Goal: Task Accomplishment & Management: Use online tool/utility

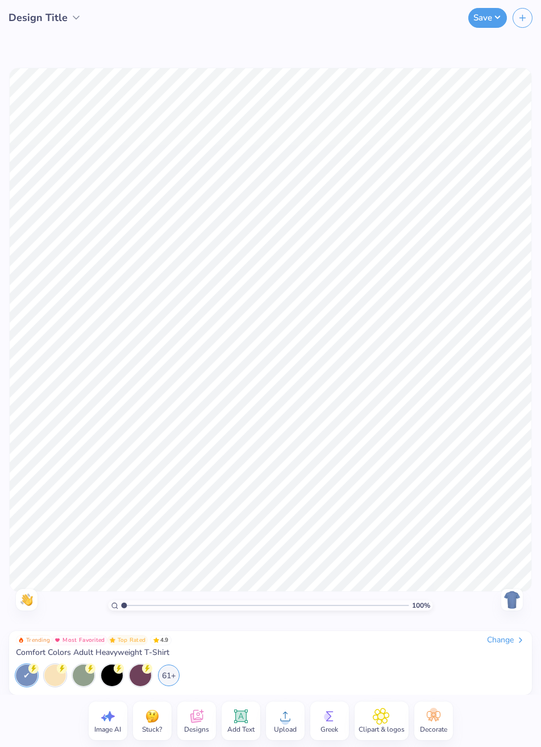
click at [170, 682] on div "61+" at bounding box center [169, 675] width 22 height 22
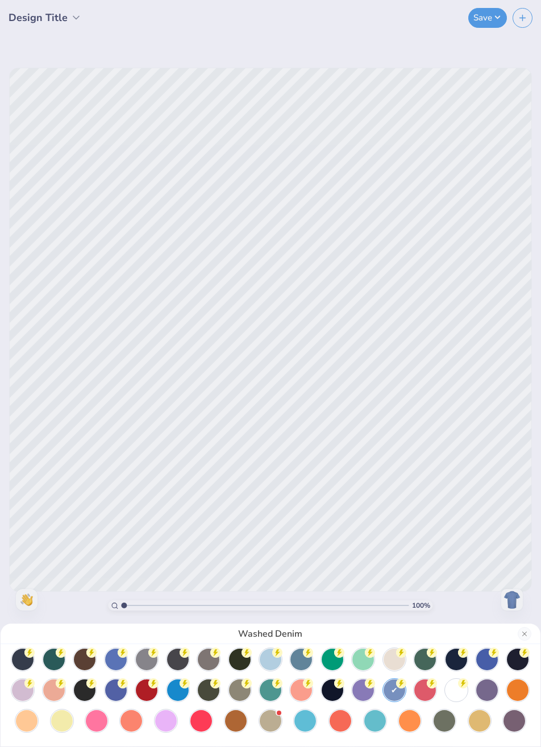
scroll to position [68, 0]
click at [31, 626] on icon at bounding box center [30, 621] width 5 height 7
click at [505, 417] on div "White" at bounding box center [270, 373] width 541 height 747
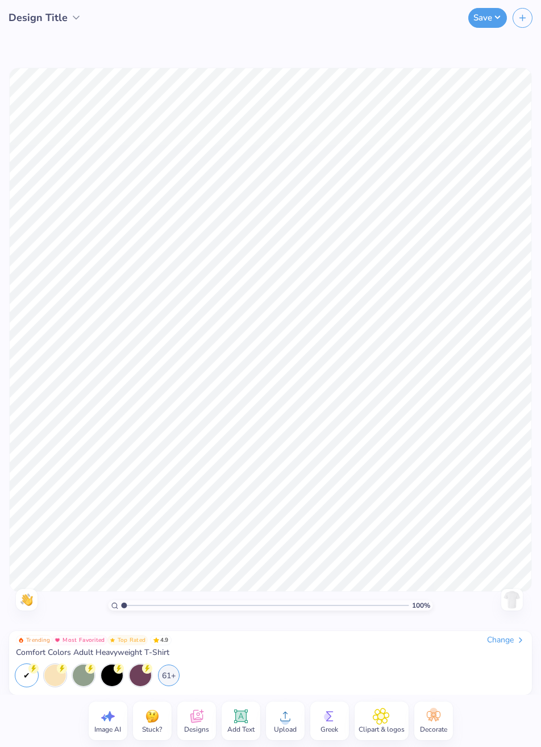
click at [197, 718] on icon at bounding box center [196, 716] width 17 height 17
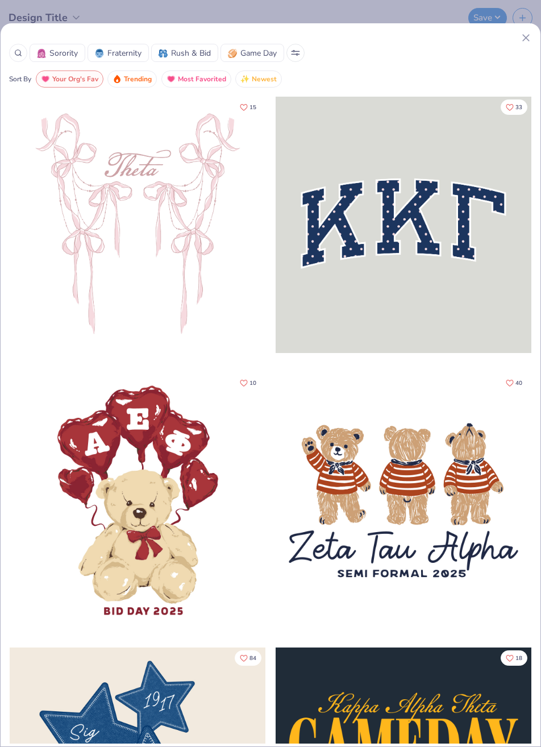
click at [119, 53] on span "Fraternity" at bounding box center [124, 53] width 34 height 12
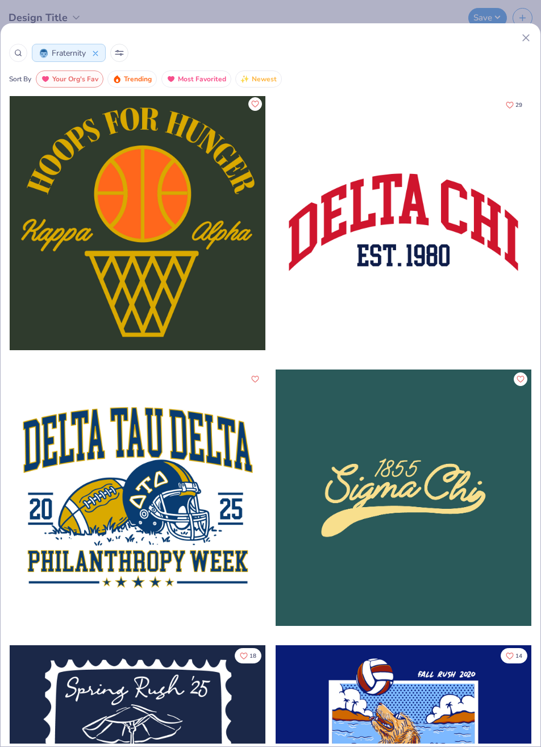
scroll to position [277, 0]
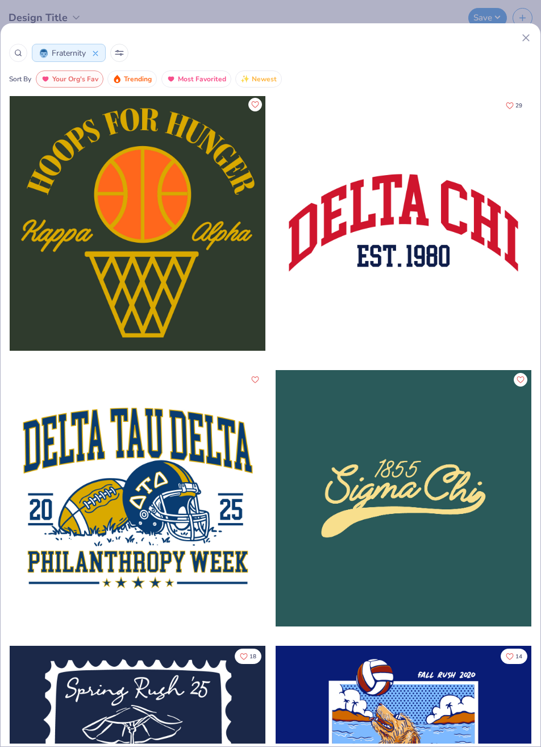
click at [119, 54] on icon at bounding box center [119, 54] width 8 height 0
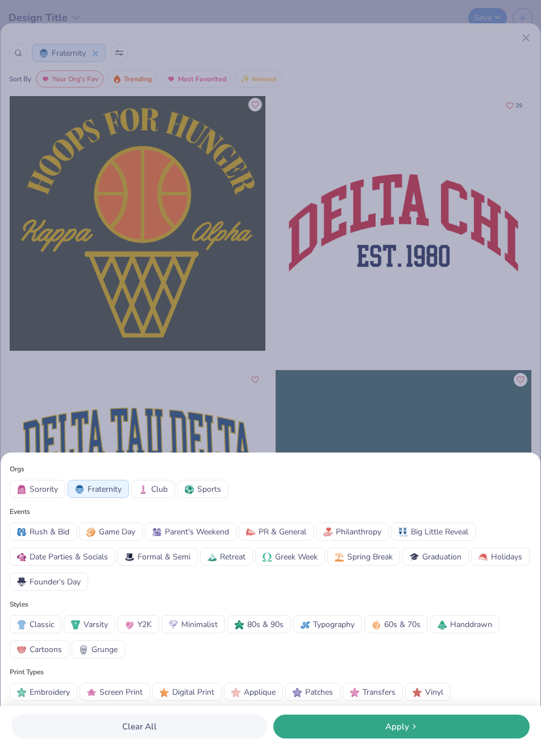
click at [110, 697] on span "Screen Print" at bounding box center [120, 692] width 43 height 12
click at [182, 693] on span "Digital Print" at bounding box center [193, 692] width 42 height 12
click at [371, 694] on span "Transfers" at bounding box center [379, 692] width 33 height 12
click at [355, 731] on div "Apply" at bounding box center [402, 726] width 250 height 13
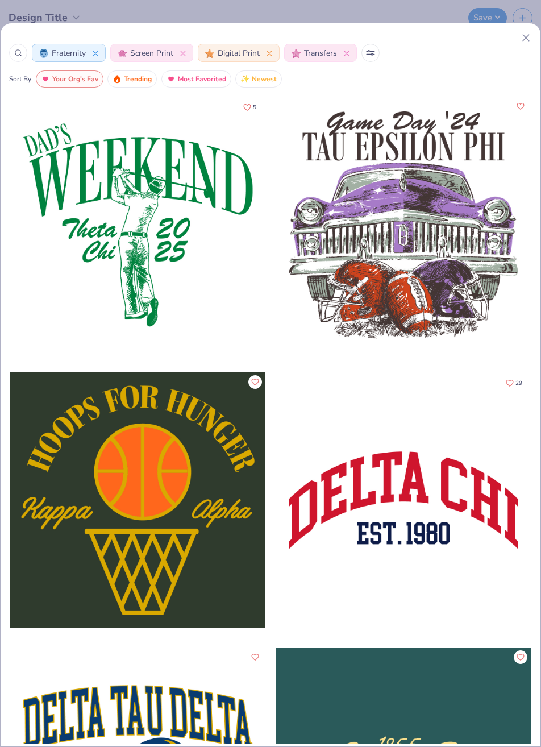
click at [15, 52] on icon at bounding box center [18, 53] width 8 height 8
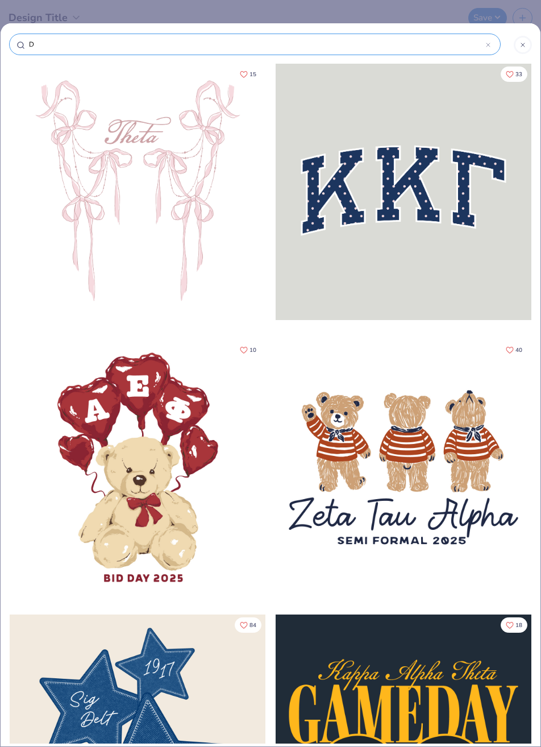
type input "De"
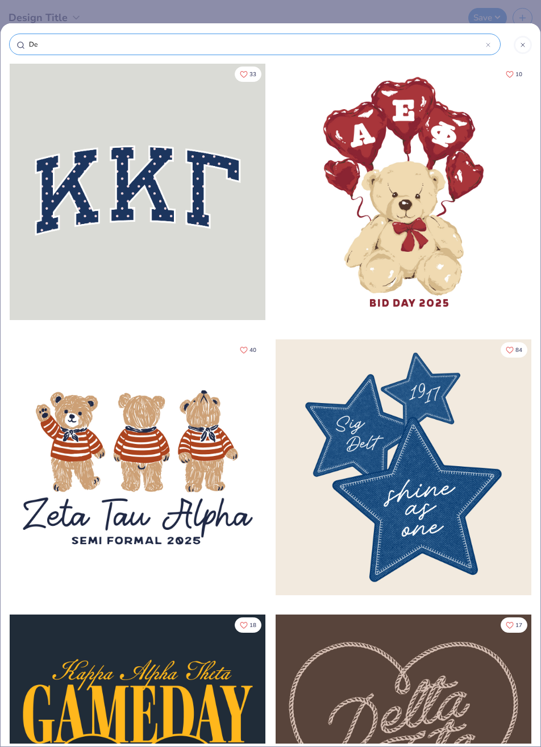
type input "Del"
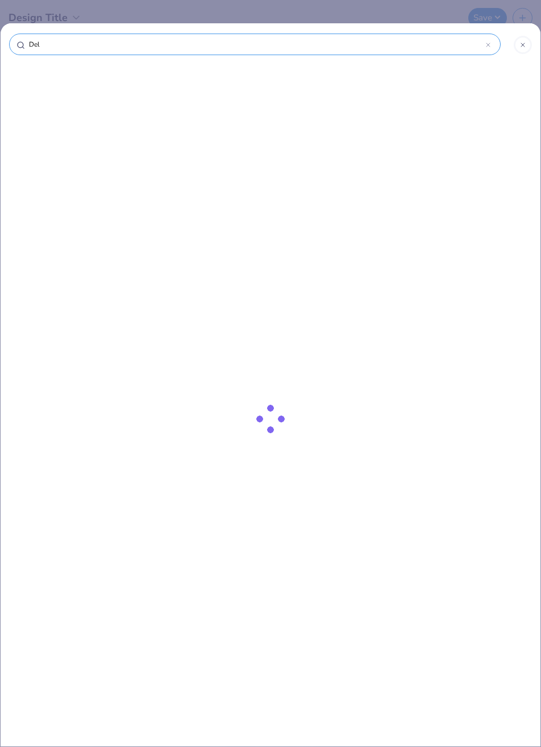
type input "Delt"
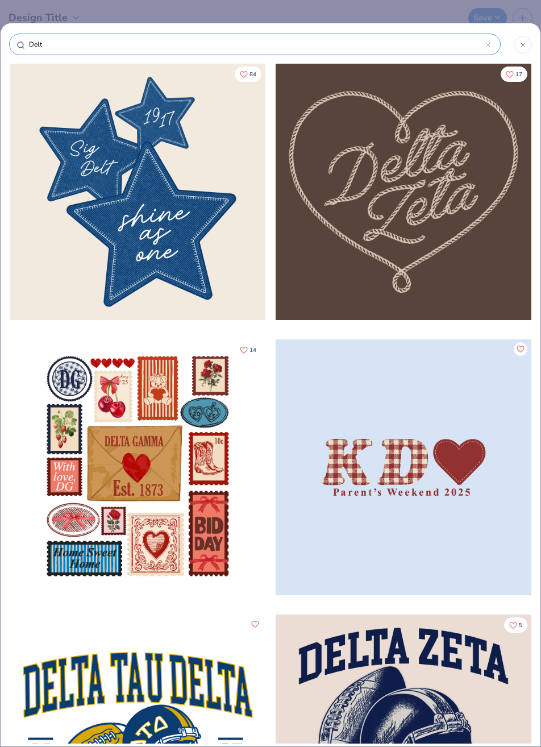
type input "Delta"
type input "Delta a"
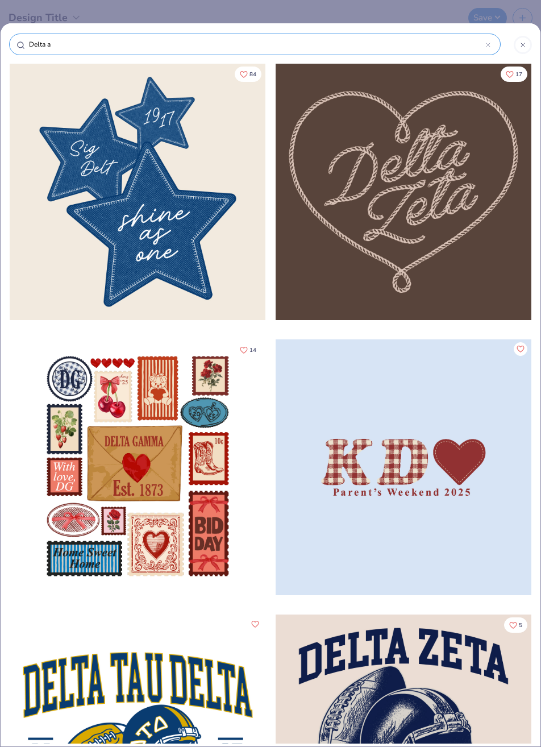
type input "Delta a"
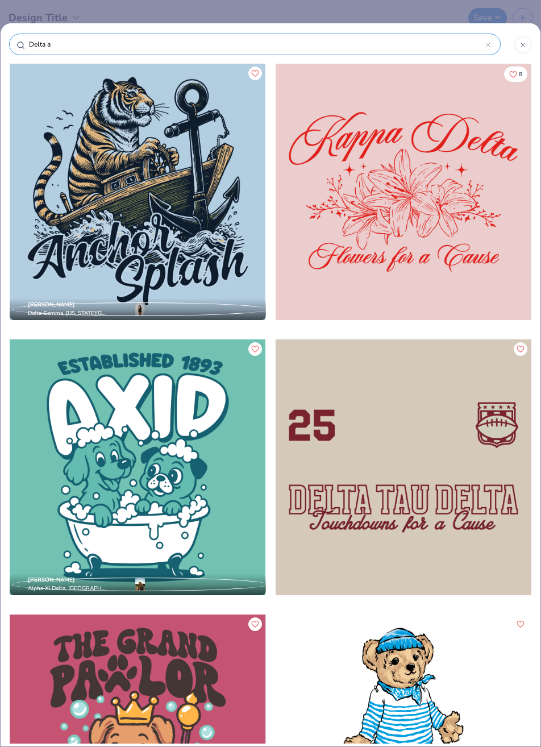
type input "Delta"
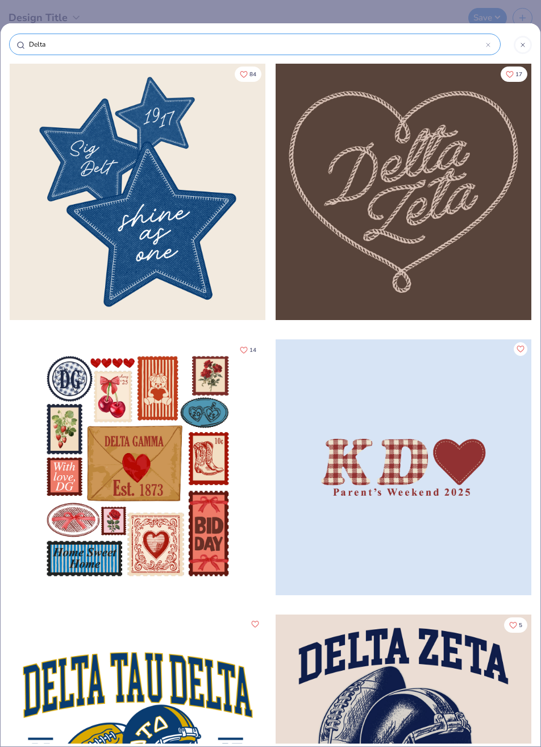
type input "Delta S"
type input "Delta Si"
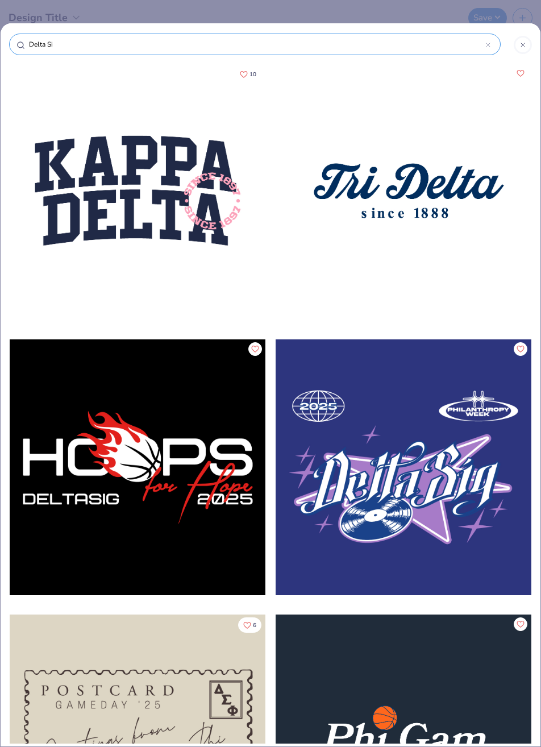
type input "Delta Sig"
type input "Delta Sigm"
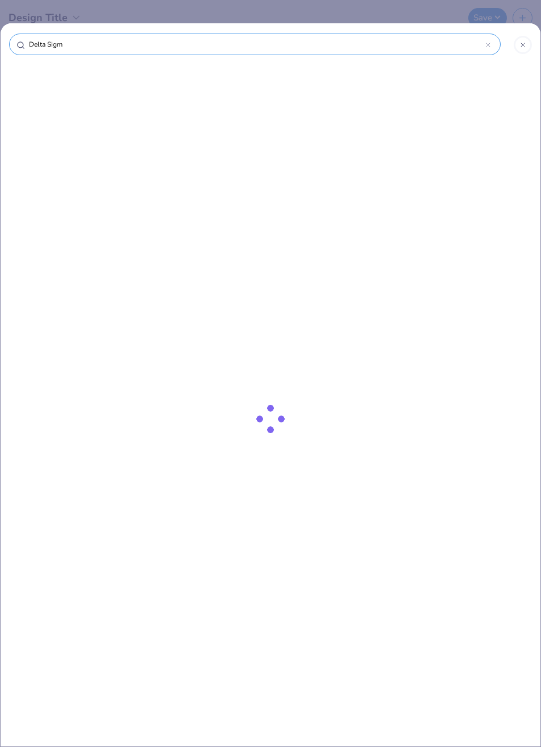
type input "Delta Sigma"
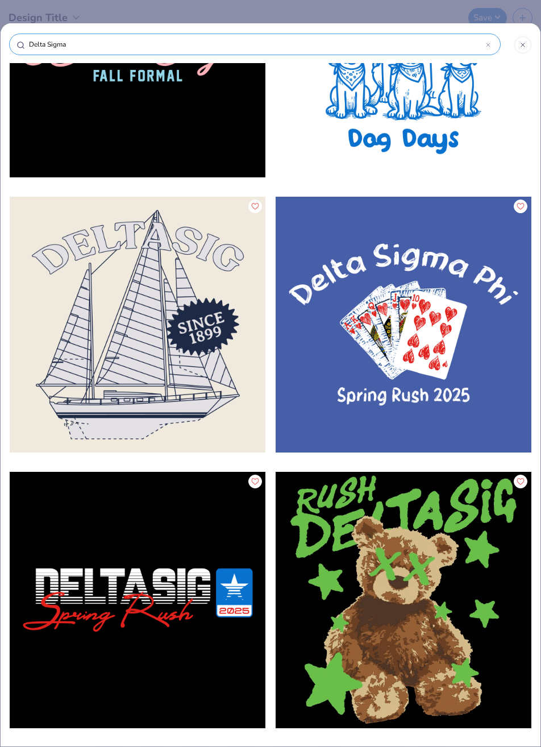
scroll to position [1245, 0]
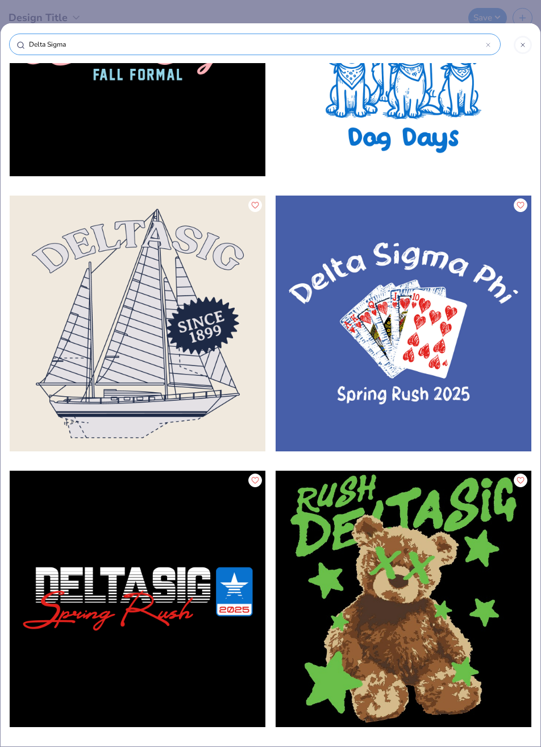
type input "Delta Sigma"
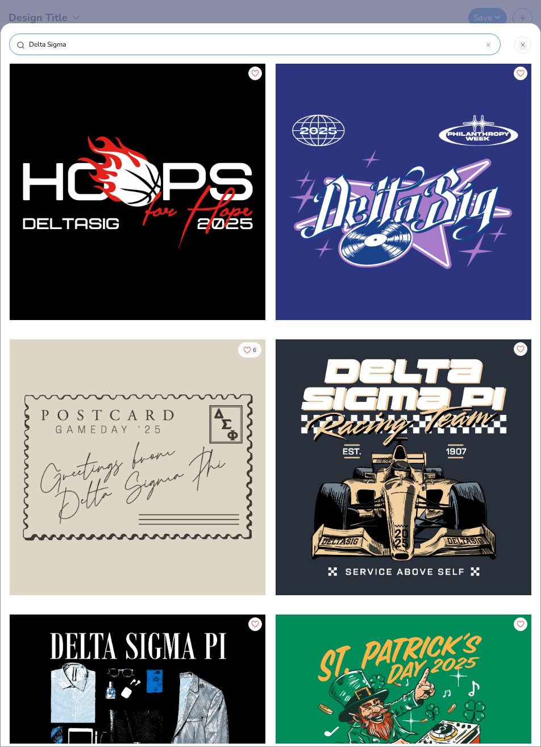
type input "Delta Sigma P"
type input "Delta Sigma Pi"
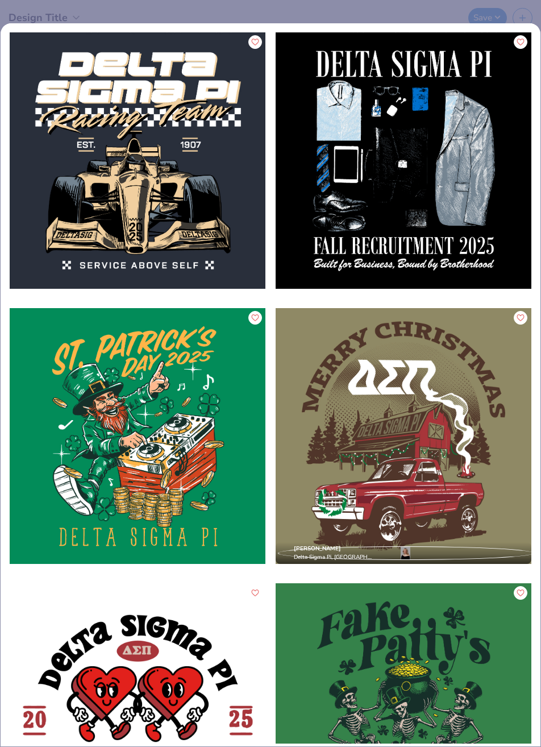
scroll to position [0, 0]
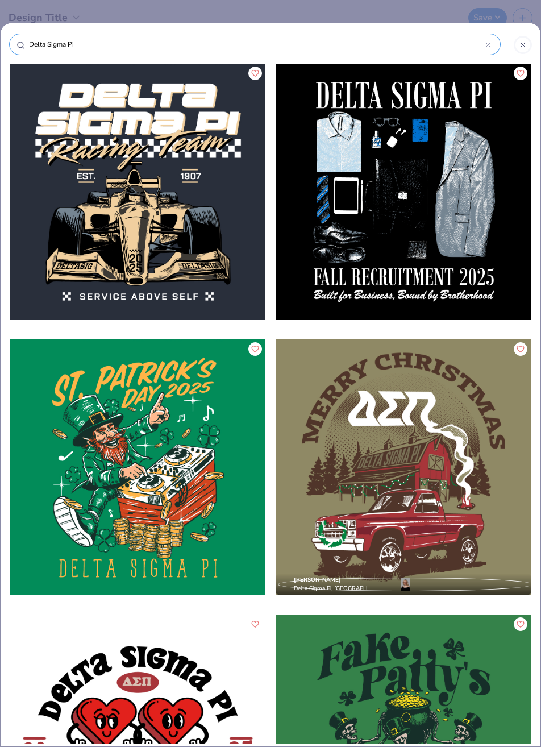
click at [487, 43] on icon at bounding box center [488, 45] width 5 height 5
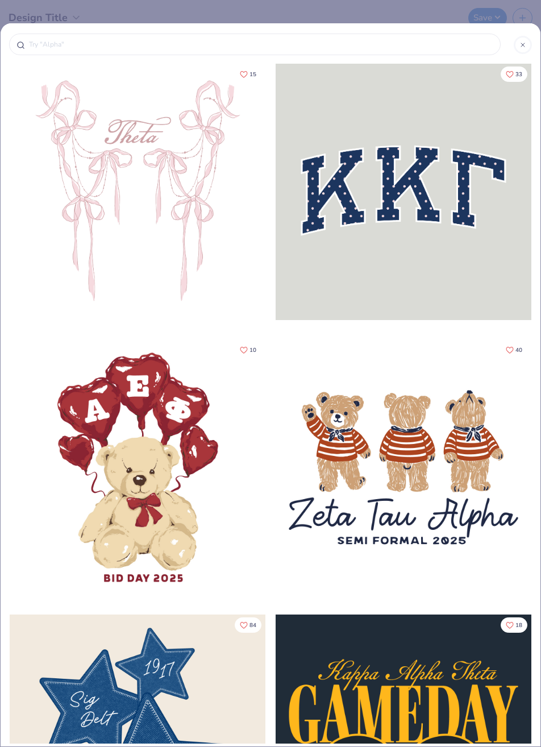
click at [523, 45] on line at bounding box center [522, 44] width 3 height 3
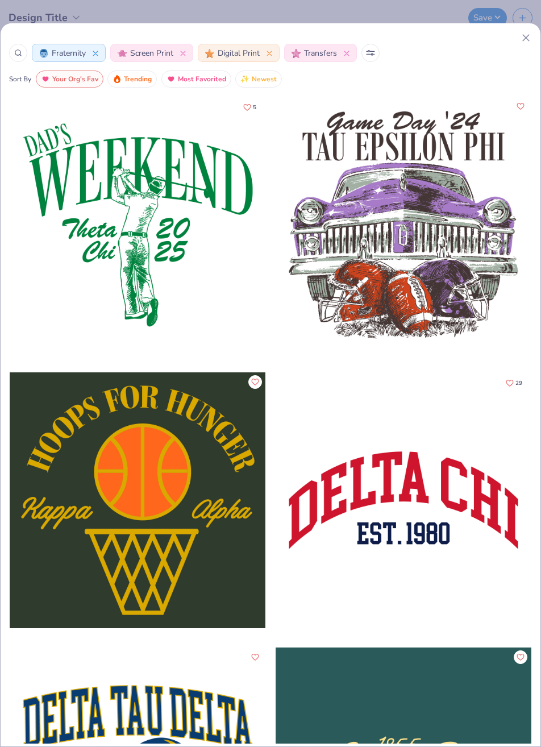
click at [525, 41] on icon at bounding box center [526, 38] width 12 height 12
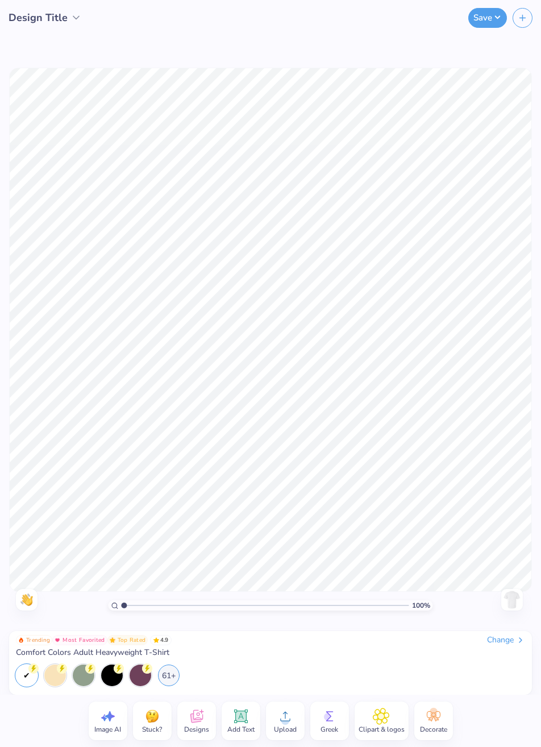
click at [526, 38] on div "100 % Need help? Chat with us. Back" at bounding box center [270, 329] width 541 height 589
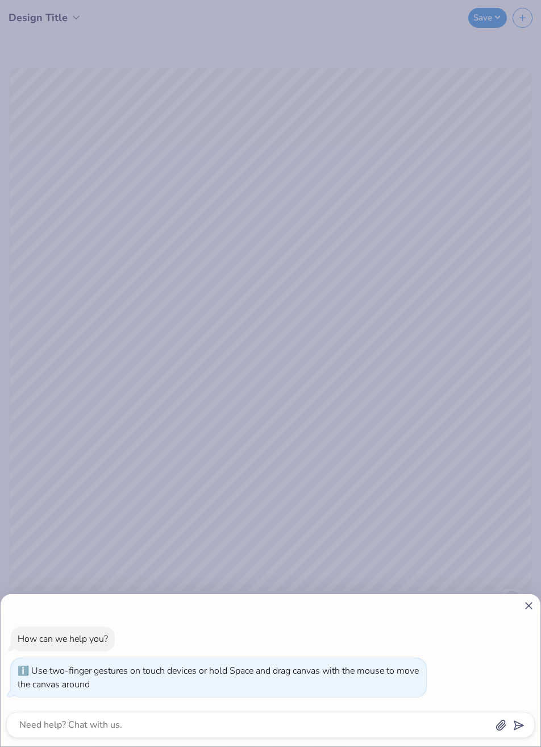
type input "3.57"
click at [400, 486] on div "How can we help you? Use two-finger gestures on touch devices or hold Space and…" at bounding box center [270, 373] width 541 height 747
type textarea "x"
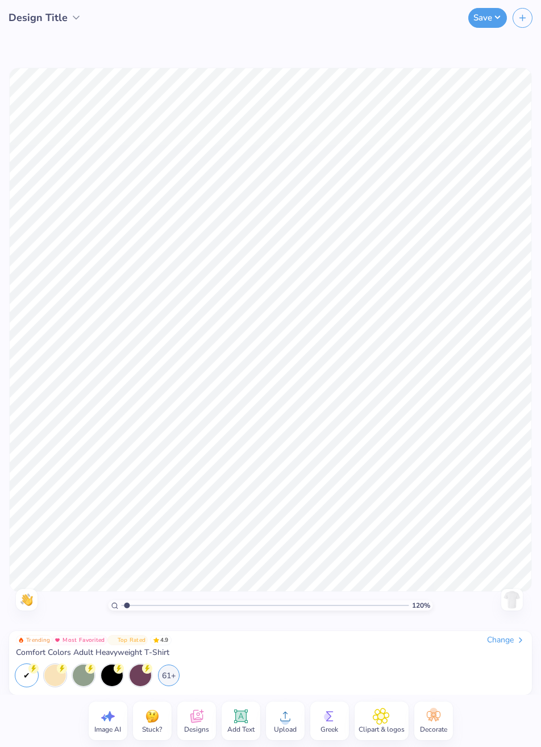
type input "1"
click at [196, 719] on icon at bounding box center [196, 716] width 13 height 13
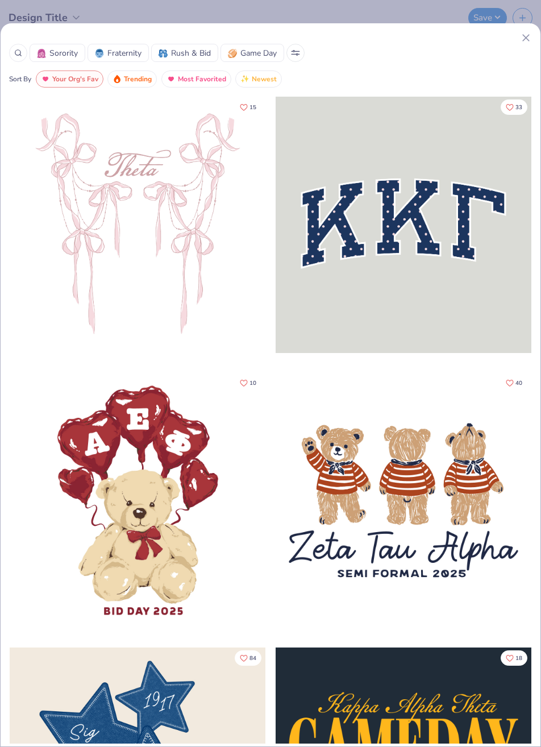
click at [526, 38] on line at bounding box center [526, 38] width 6 height 6
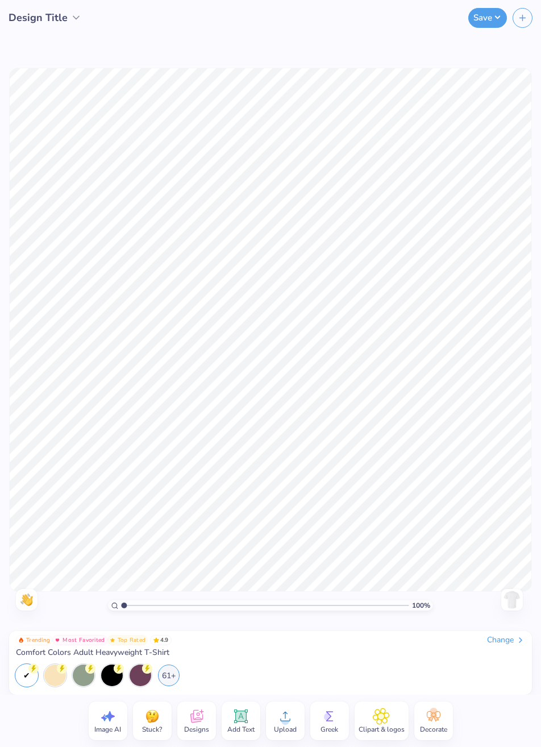
click at [115, 717] on icon at bounding box center [107, 716] width 17 height 17
select select "4"
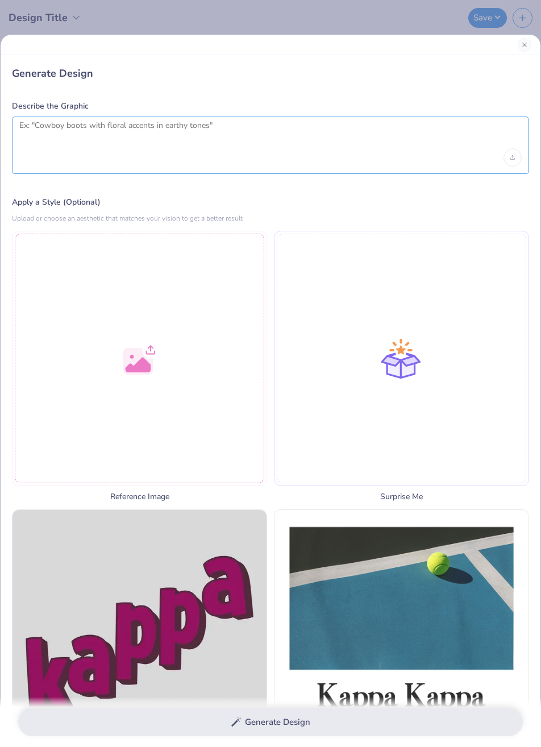
click at [360, 130] on textarea at bounding box center [270, 134] width 502 height 28
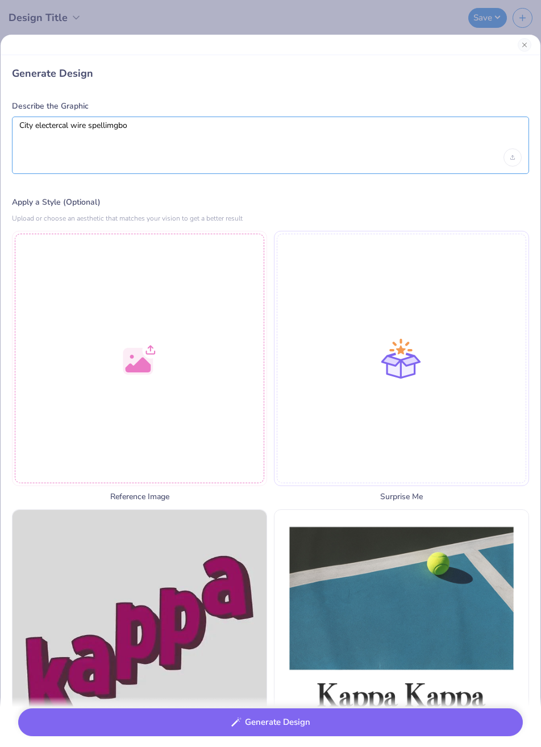
type textarea "City electercal wire spellimgbo"
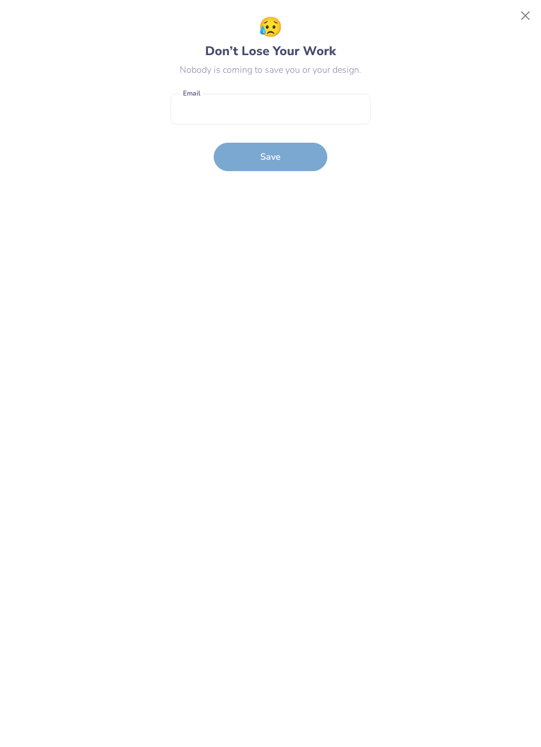
click at [229, 102] on input "email" at bounding box center [271, 109] width 200 height 31
type input "[EMAIL_ADDRESS][DOMAIN_NAME]"
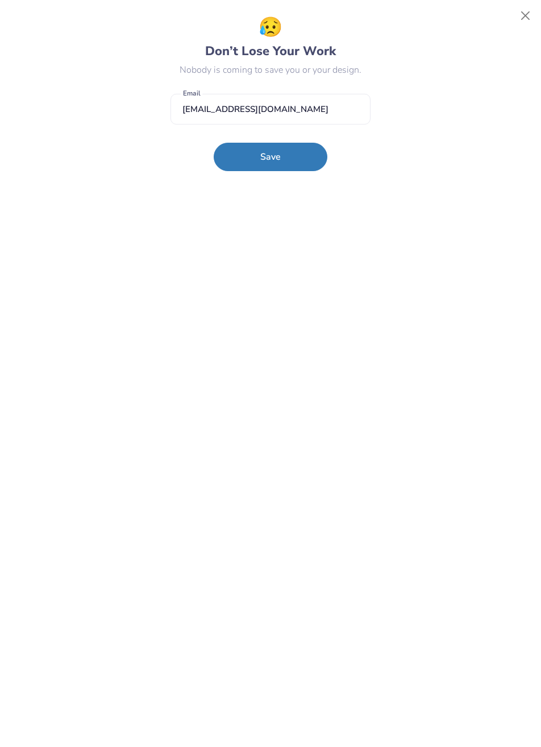
click at [284, 158] on button "Save" at bounding box center [271, 157] width 114 height 28
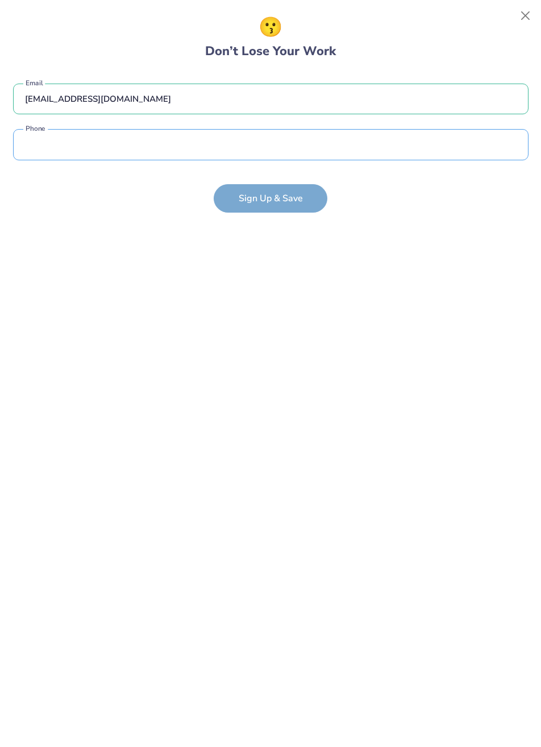
click at [298, 141] on input "tel" at bounding box center [270, 144] width 515 height 31
type input "(141) 559-5528"
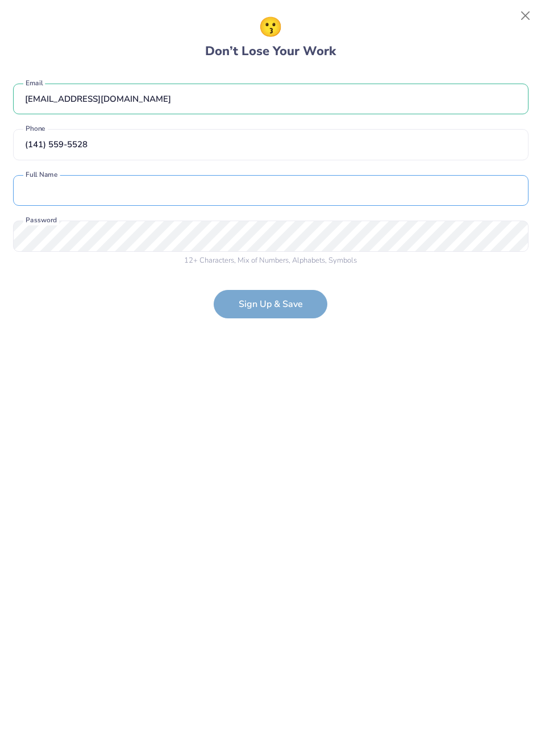
click at [310, 179] on input "text" at bounding box center [270, 190] width 515 height 31
type input "[PERSON_NAME]"
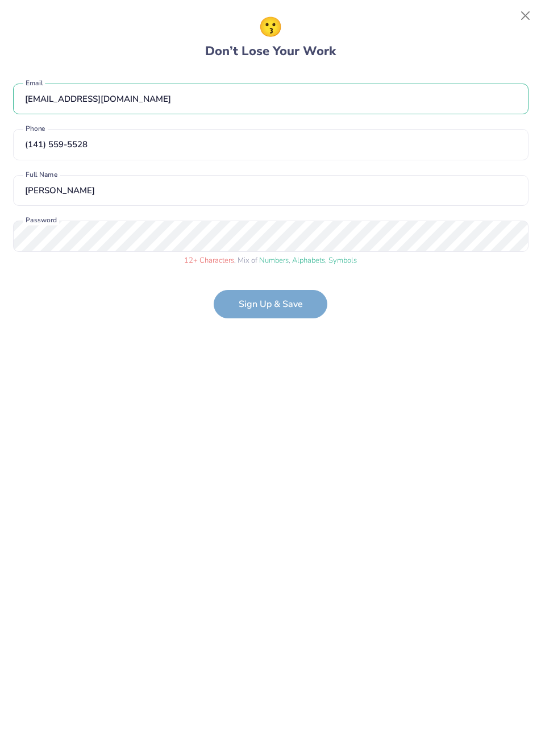
click at [285, 305] on form "[EMAIL_ADDRESS][DOMAIN_NAME] Email [PHONE_NUMBER] Phone [PERSON_NAME] Full Name…" at bounding box center [270, 195] width 515 height 247
click at [248, 252] on div "12 + Characters , Mix of Numbers , Alphabets , Symbols Password" at bounding box center [270, 243] width 515 height 45
click at [250, 251] on div "12 + Characters , Mix of Numbers , Alphabets , Symbols Password" at bounding box center [270, 243] width 515 height 45
click at [282, 310] on form "[EMAIL_ADDRESS][DOMAIN_NAME] Email [PHONE_NUMBER] Phone [PERSON_NAME] Full Name…" at bounding box center [270, 195] width 515 height 247
click at [292, 307] on form "[EMAIL_ADDRESS][DOMAIN_NAME] Email [PHONE_NUMBER] Phone [PERSON_NAME] Full Name…" at bounding box center [270, 195] width 515 height 247
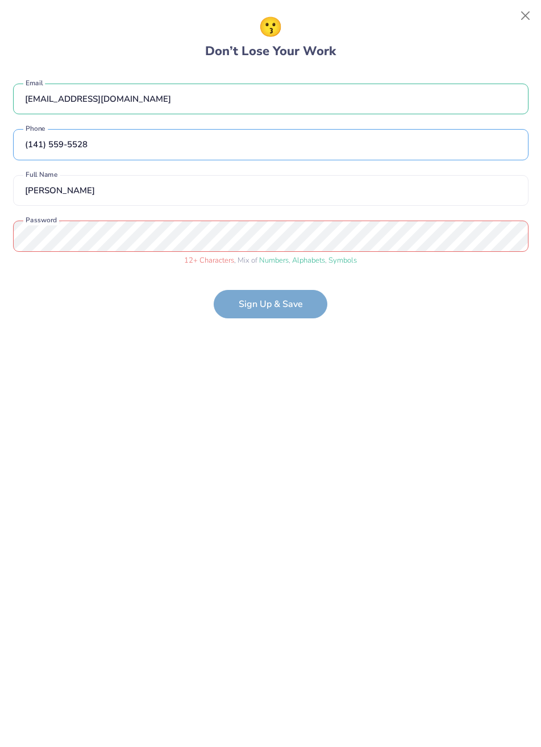
type input "(141) 559-5528"
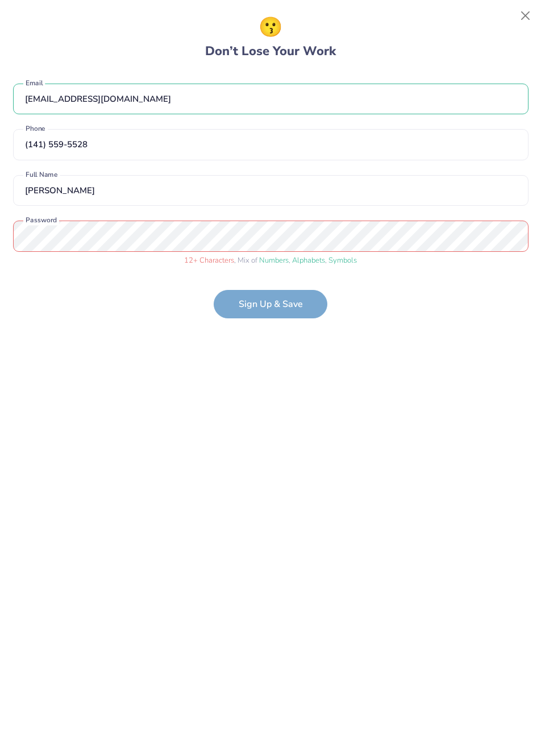
click at [524, 16] on button "Close" at bounding box center [526, 16] width 22 height 22
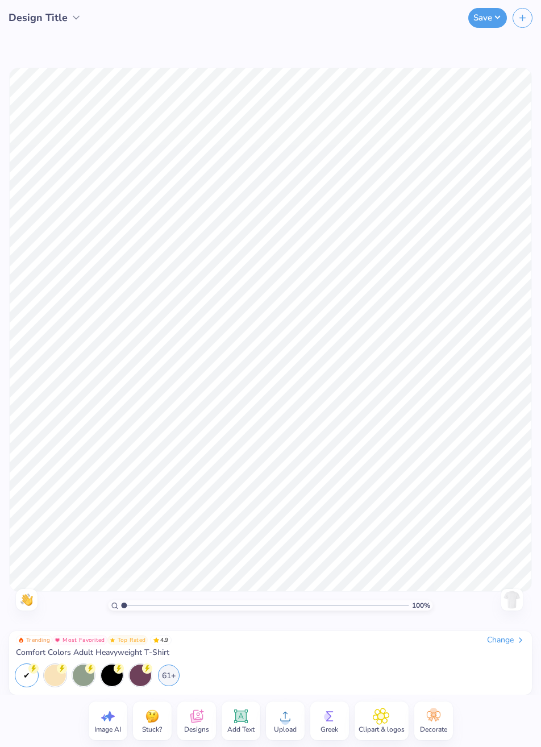
click at [105, 722] on icon at bounding box center [107, 716] width 17 height 17
select select "4"
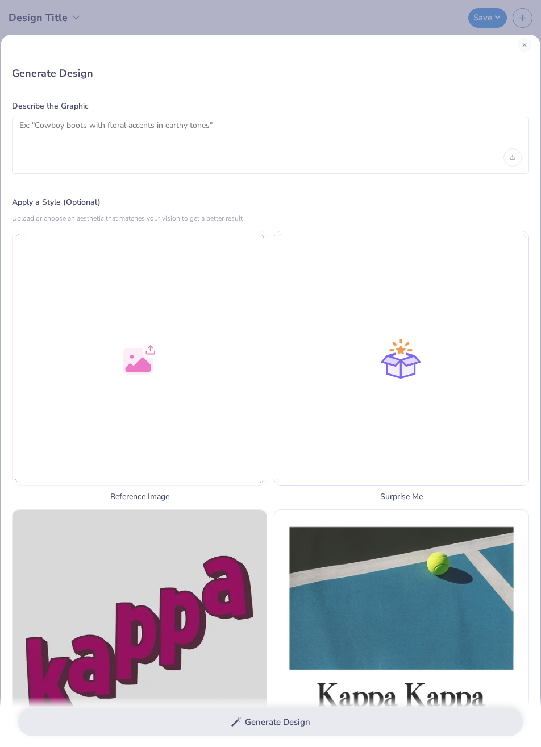
click at [242, 159] on div at bounding box center [270, 145] width 517 height 57
click at [307, 136] on textarea at bounding box center [270, 134] width 502 height 28
click at [261, 145] on textarea at bounding box center [270, 134] width 502 height 28
click at [161, 148] on textarea at bounding box center [270, 134] width 502 height 28
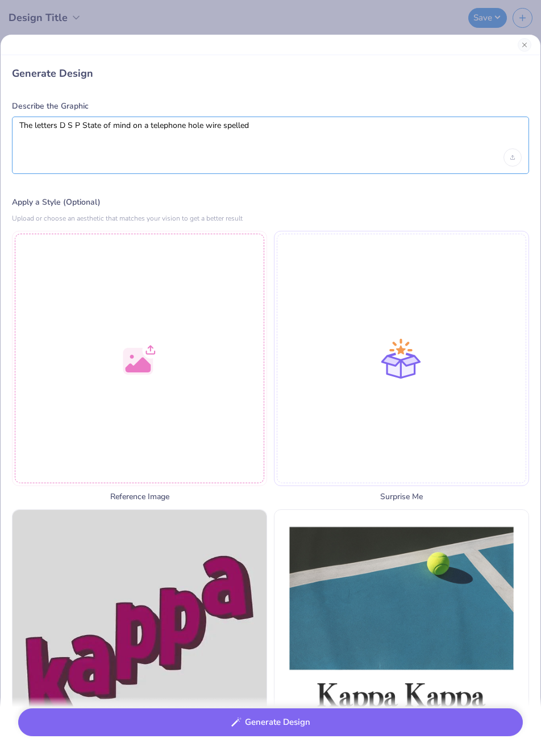
click at [286, 148] on textarea "The letters D S P State of mind on a telephone hole wire spelled" at bounding box center [270, 134] width 502 height 28
click at [43, 126] on textarea "The letters "DSP State of mind" on a telephone hole wire spelled out" at bounding box center [270, 134] width 502 height 28
click at [47, 125] on textarea "The letters "DSP State of mind" on a telephone hole wire spelled out" at bounding box center [270, 134] width 502 height 28
type textarea "The quote "DSP State of mind" on a telephone hole wire spelled out"
click at [413, 726] on button "Generate Design" at bounding box center [270, 722] width 505 height 28
